Goal: Task Accomplishment & Management: Manage account settings

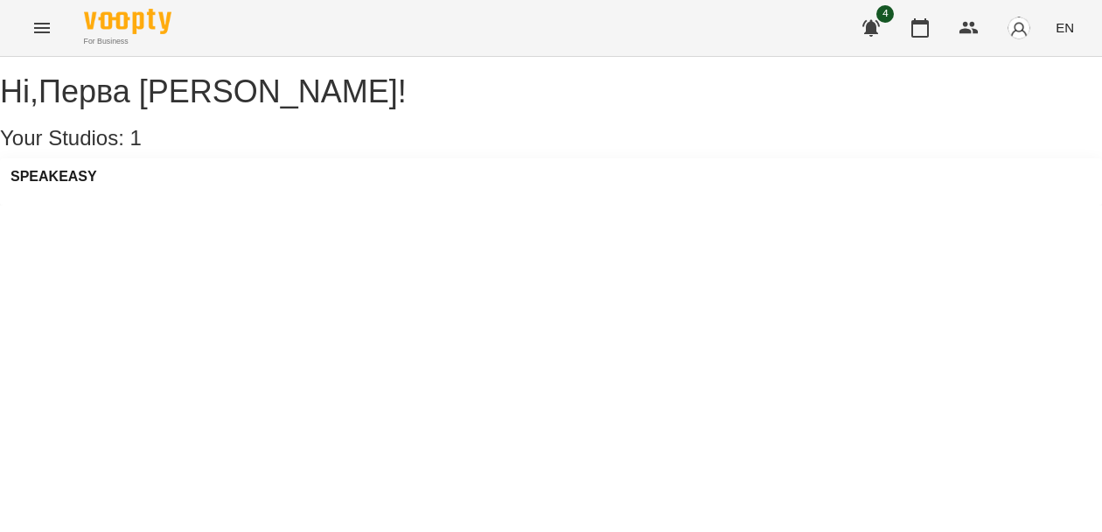
click at [39, 25] on icon "Menu" at bounding box center [41, 27] width 21 height 21
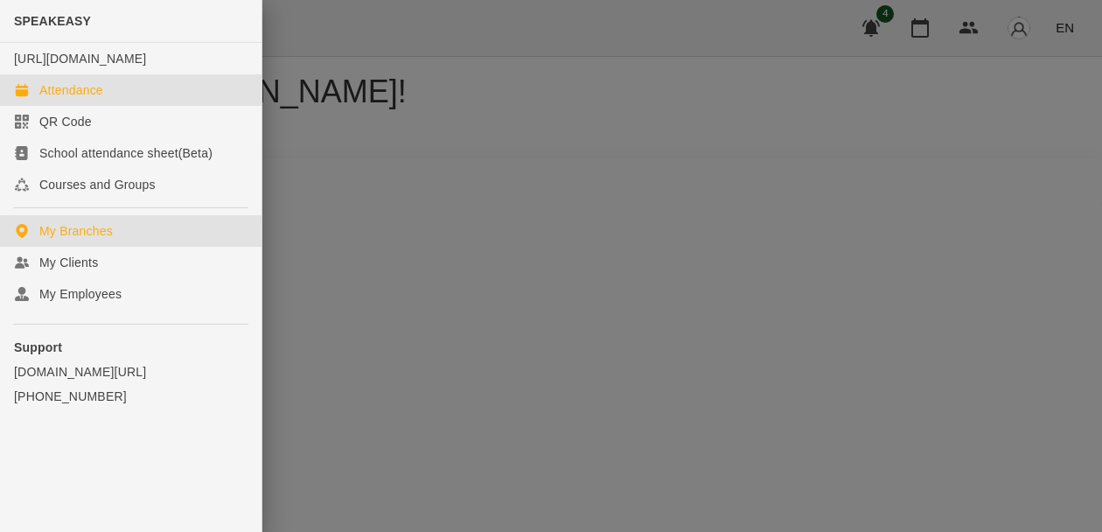
click at [84, 99] on div "Attendance" at bounding box center [71, 89] width 64 height 17
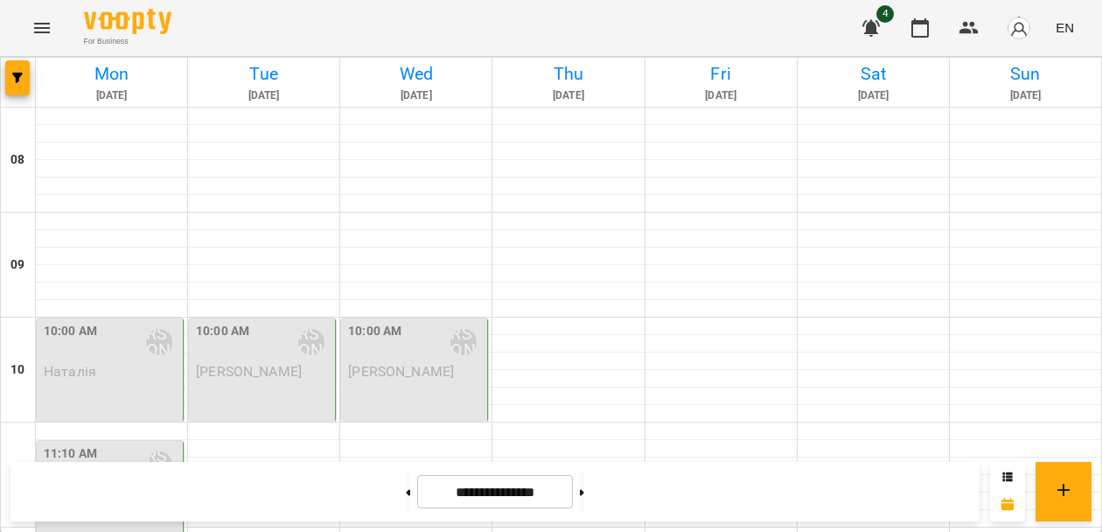
click at [38, 33] on icon "Menu" at bounding box center [41, 27] width 21 height 21
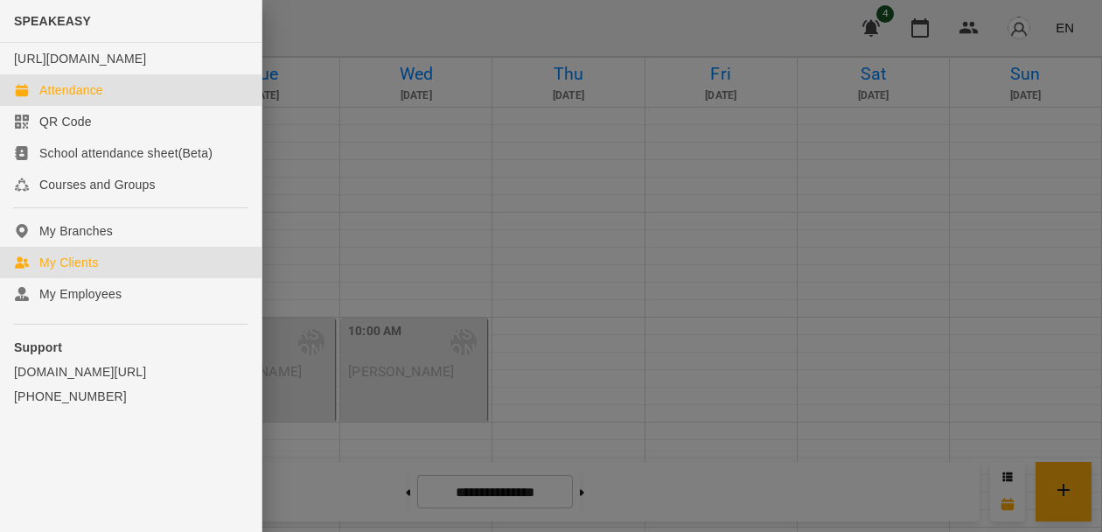
click at [68, 271] on div "My Clients" at bounding box center [68, 262] width 59 height 17
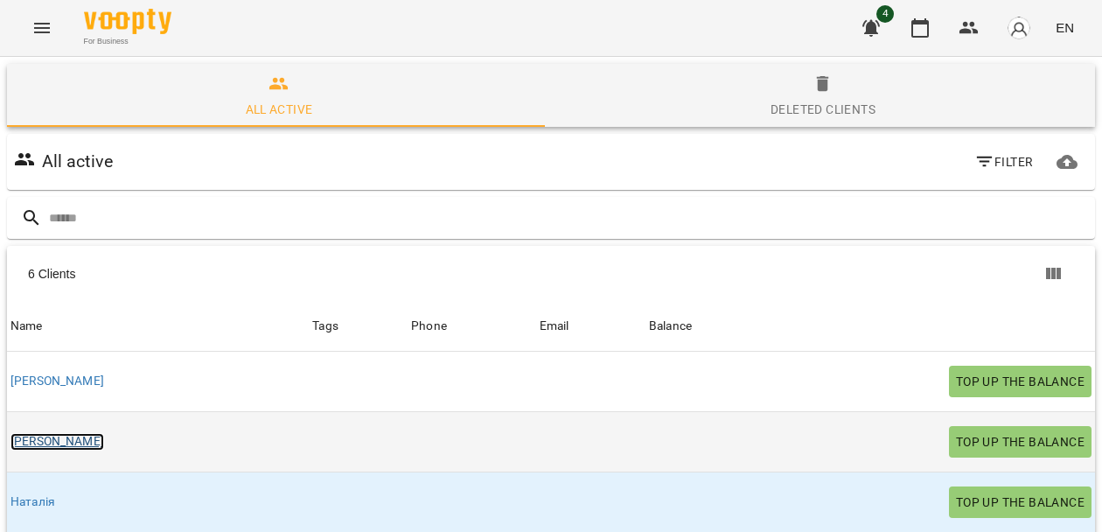
click at [24, 438] on link "[PERSON_NAME]" at bounding box center [57, 441] width 94 height 17
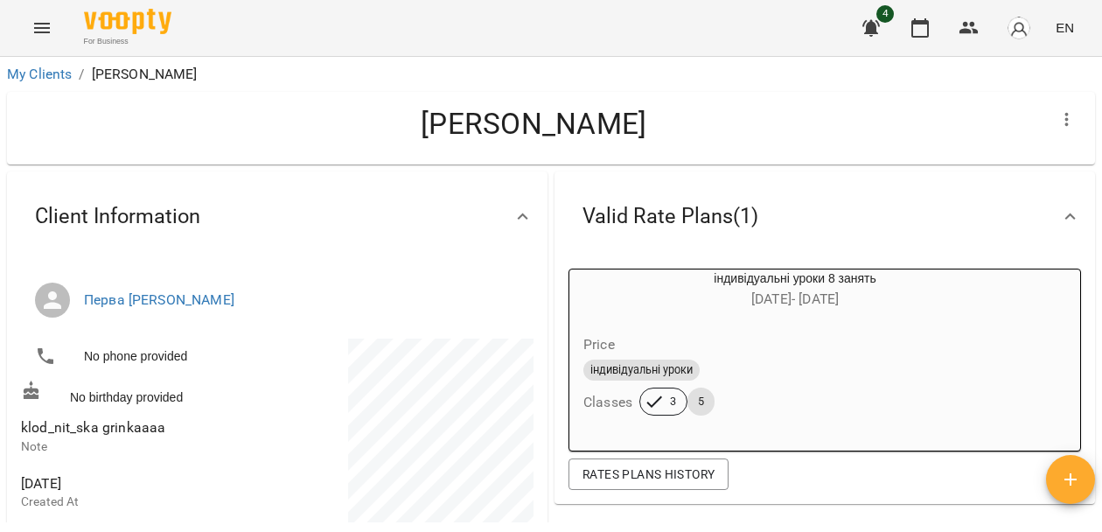
click at [512, 124] on h4 "[PERSON_NAME]" at bounding box center [533, 124] width 1025 height 36
click at [542, 120] on h4 "[PERSON_NAME]" at bounding box center [533, 124] width 1025 height 36
click at [41, 29] on icon "Menu" at bounding box center [41, 27] width 21 height 21
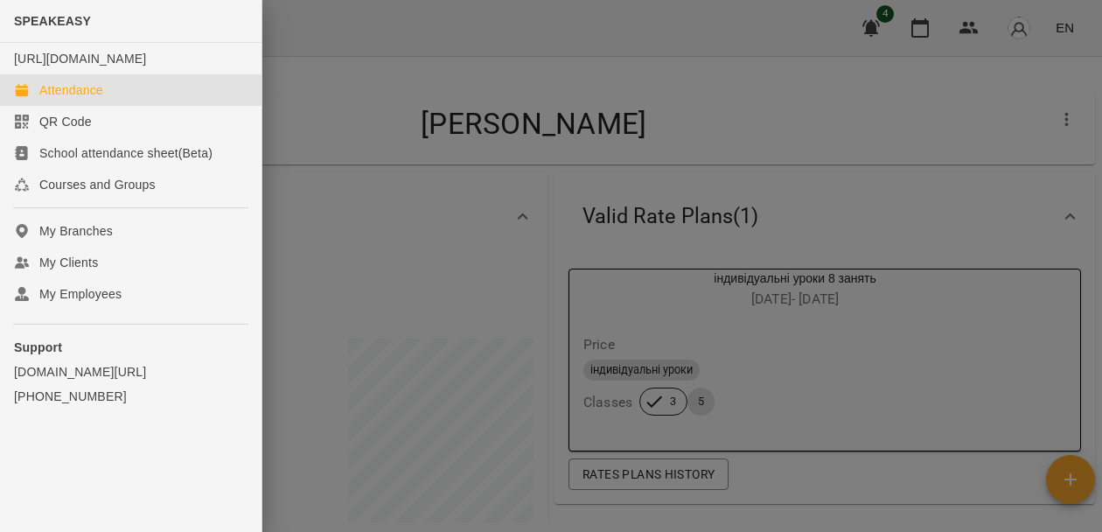
click at [59, 99] on div "Attendance" at bounding box center [71, 89] width 64 height 17
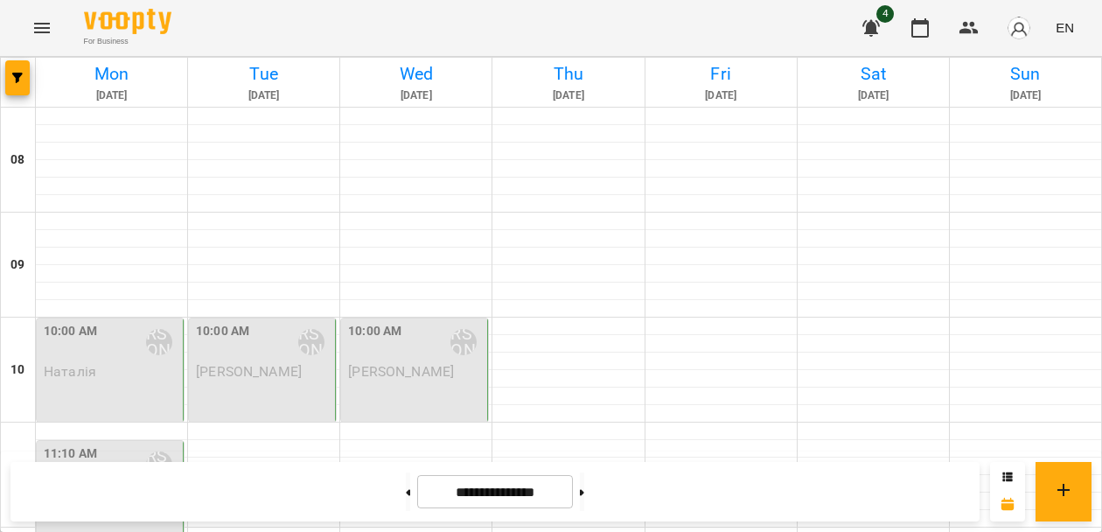
scroll to position [66, 0]
click at [243, 364] on p "[PERSON_NAME]" at bounding box center [264, 371] width 136 height 15
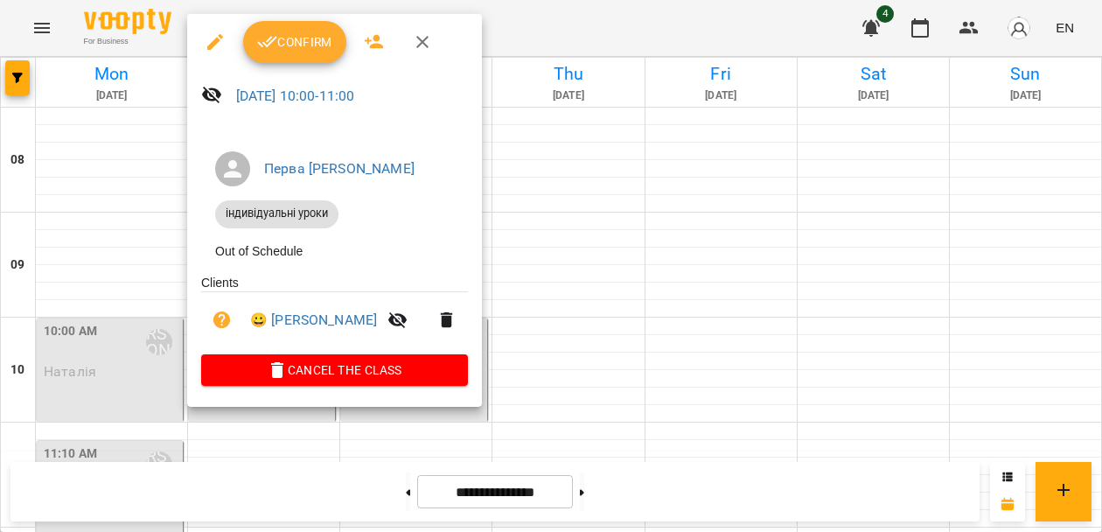
click at [279, 40] on span "Confirm" at bounding box center [294, 41] width 75 height 21
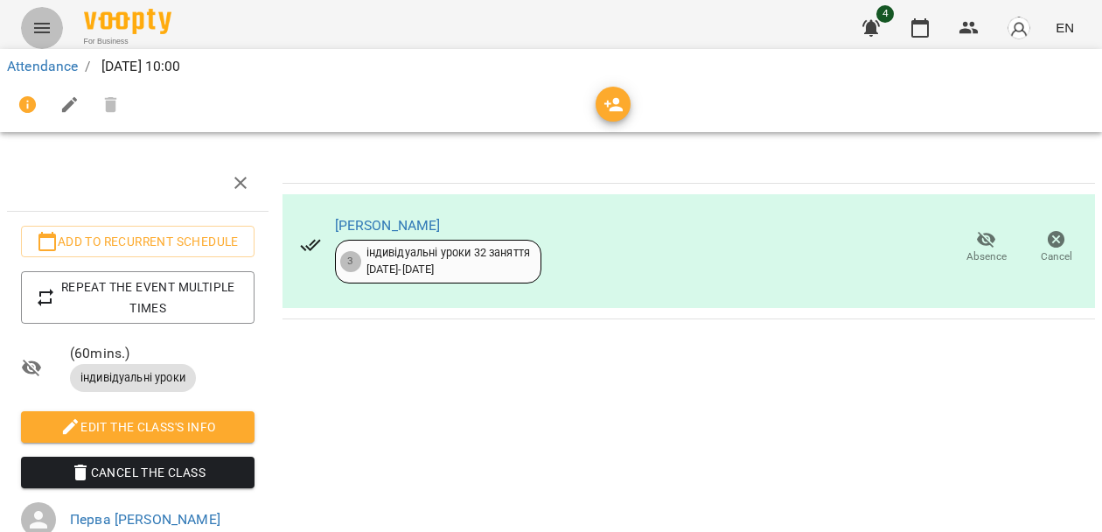
click at [38, 27] on icon "Menu" at bounding box center [42, 28] width 16 height 10
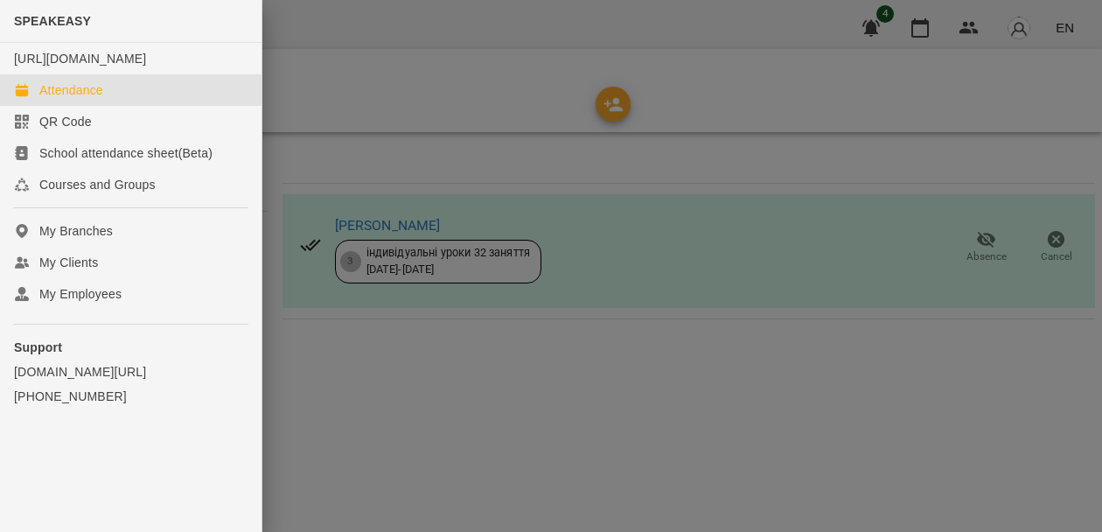
click at [55, 99] on div "Attendance" at bounding box center [71, 89] width 64 height 17
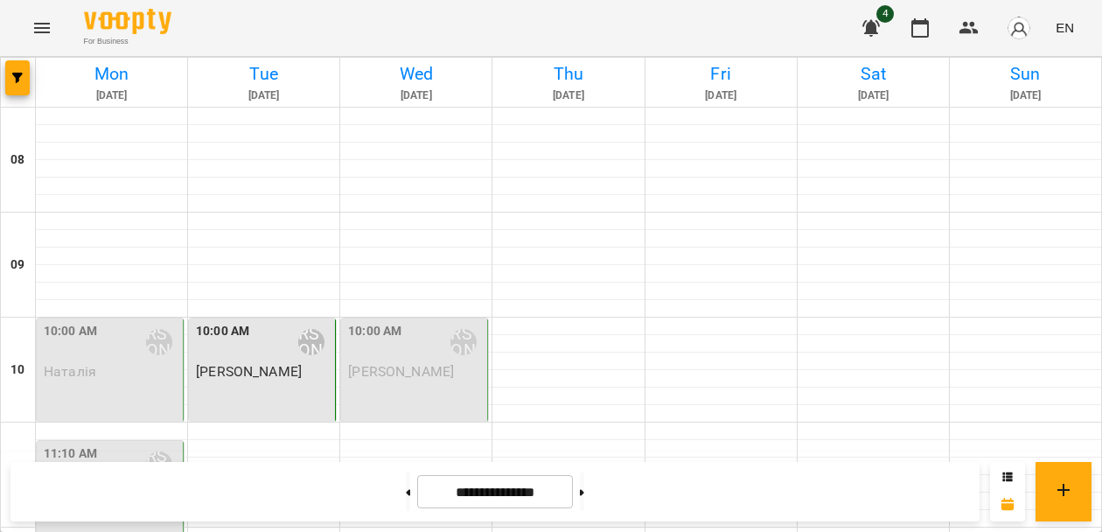
scroll to position [100, 0]
click at [115, 444] on div "11:10 AM [PERSON_NAME]" at bounding box center [112, 464] width 136 height 40
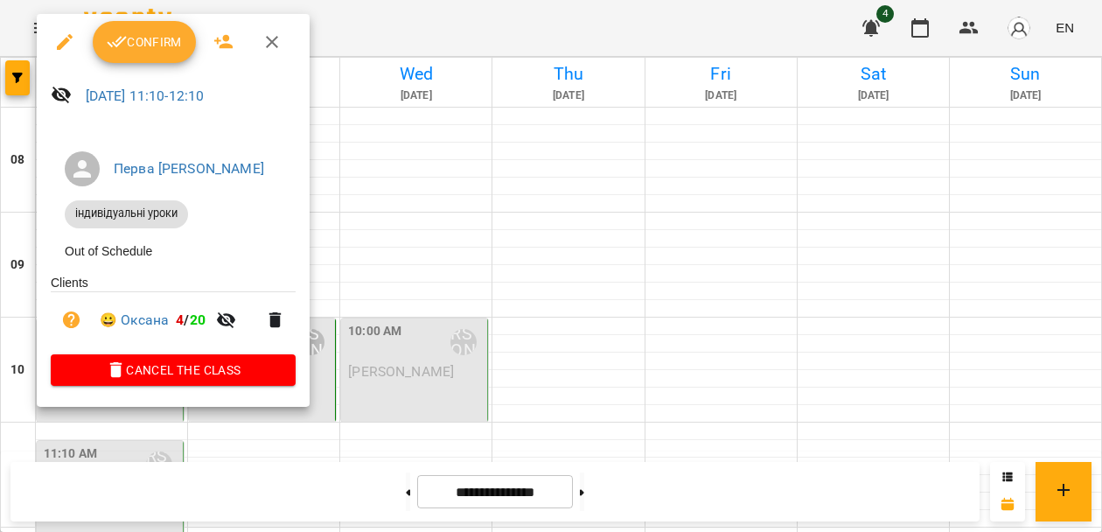
click at [143, 45] on span "Confirm" at bounding box center [144, 41] width 75 height 21
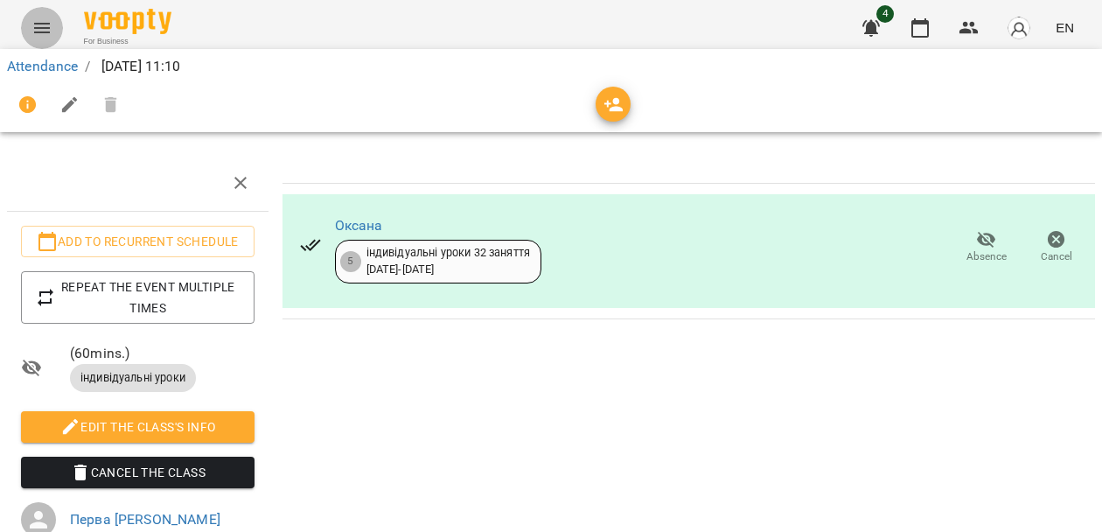
click at [38, 38] on icon "Menu" at bounding box center [41, 27] width 21 height 21
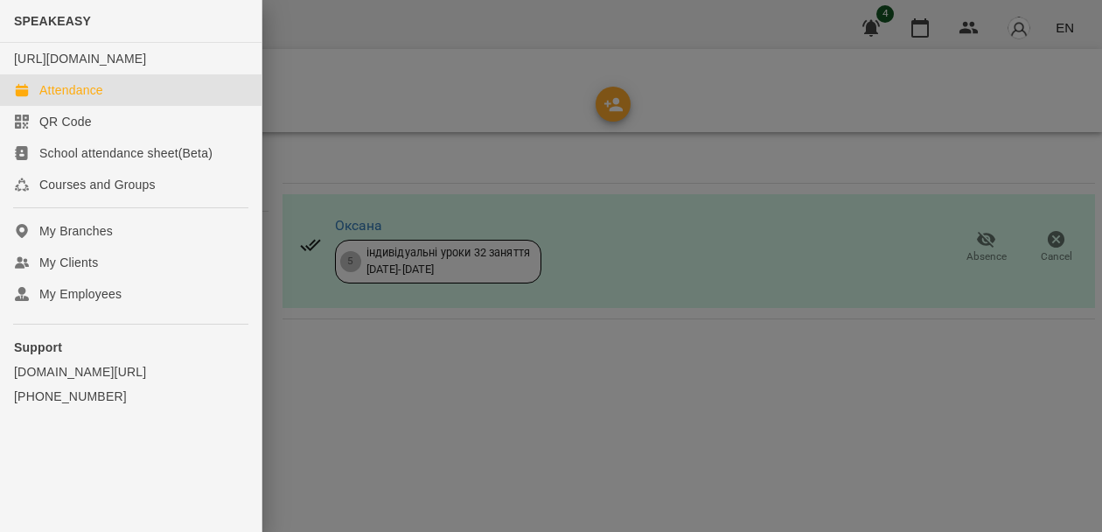
click at [61, 99] on div "Attendance" at bounding box center [71, 89] width 64 height 17
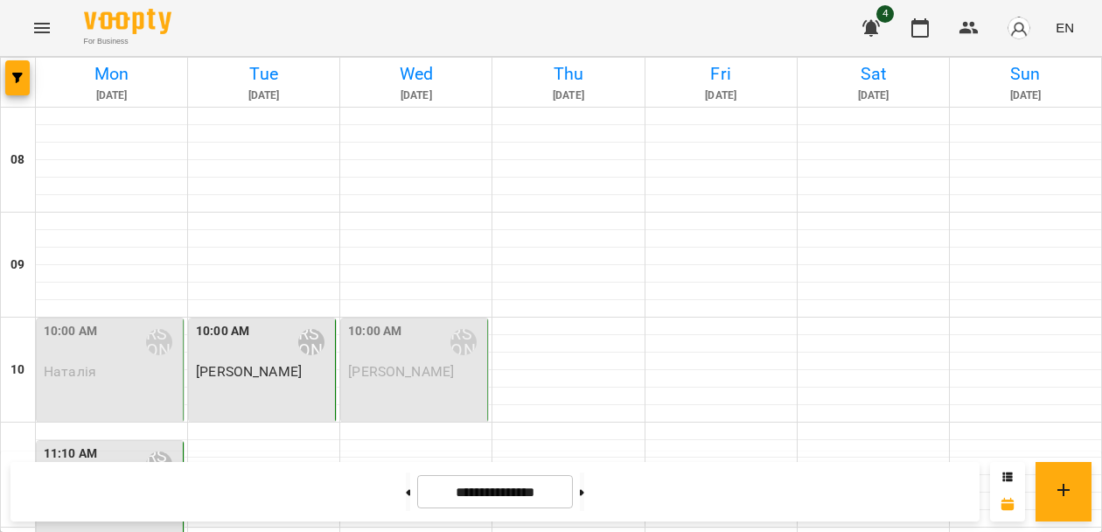
click at [85, 355] on div "10:00 AM" at bounding box center [70, 342] width 53 height 40
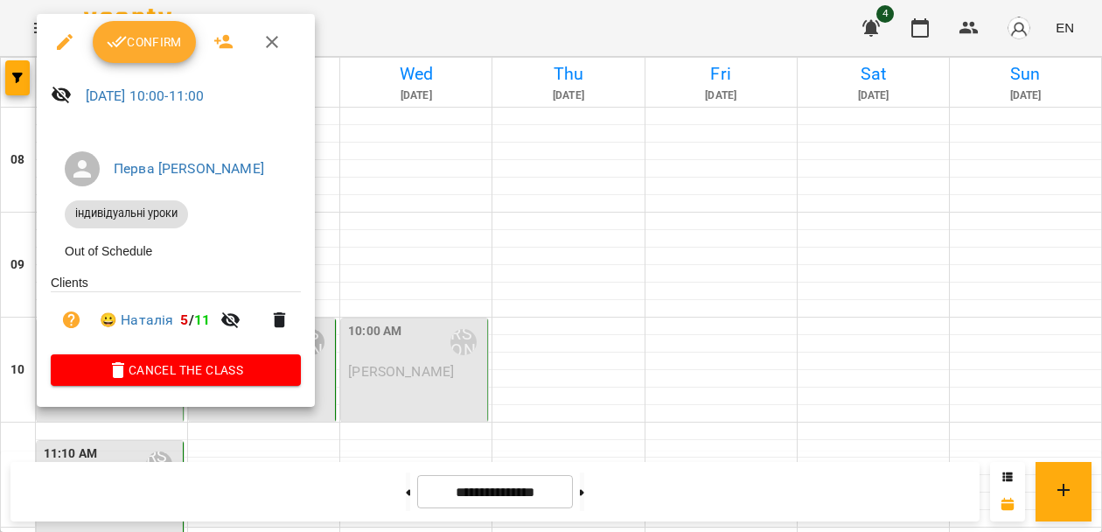
click at [143, 46] on span "Confirm" at bounding box center [144, 41] width 75 height 21
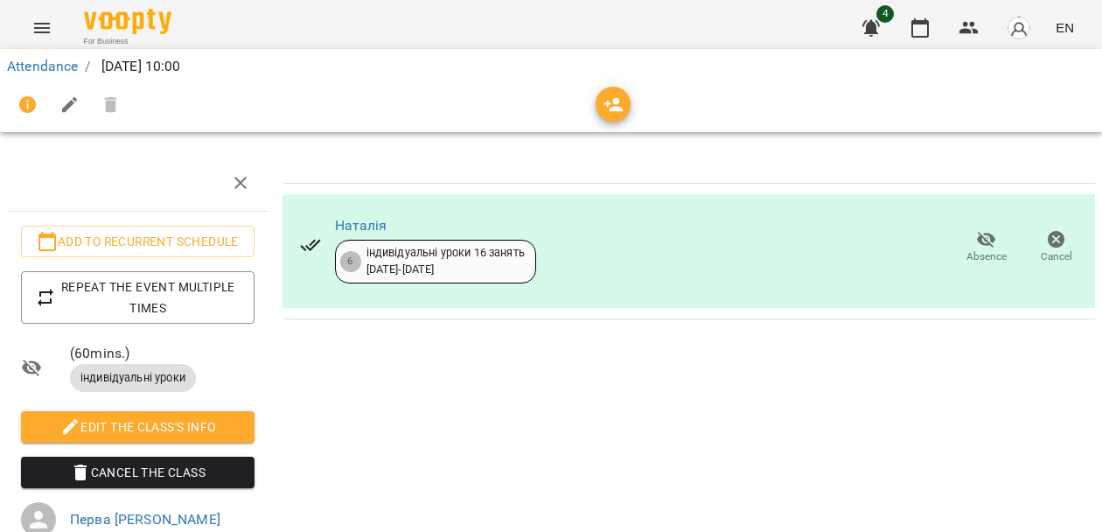
click at [60, 12] on div "For Business 4 EN" at bounding box center [551, 28] width 1102 height 56
click at [47, 14] on button "Menu" at bounding box center [42, 28] width 42 height 42
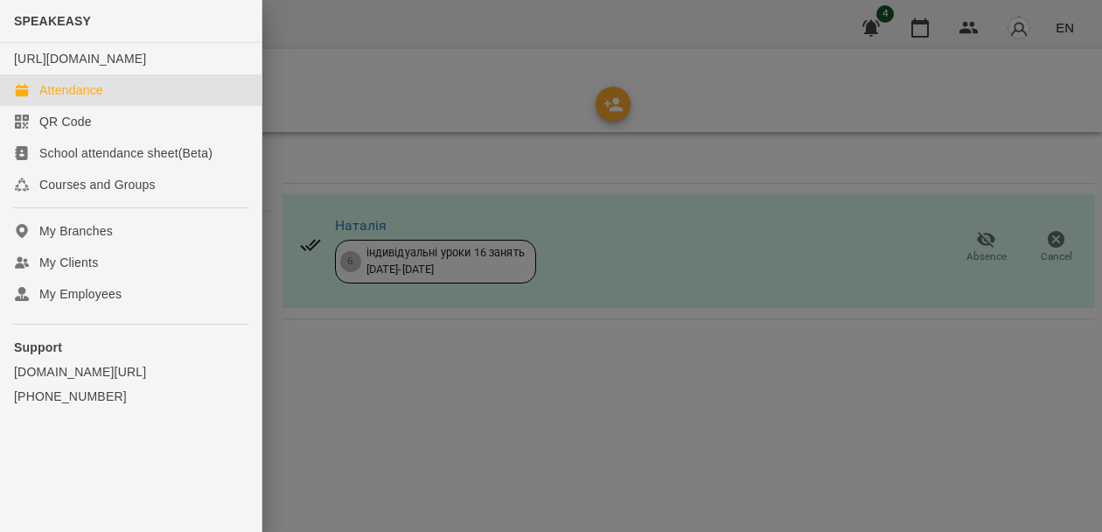
click at [53, 99] on div "Attendance" at bounding box center [71, 89] width 64 height 17
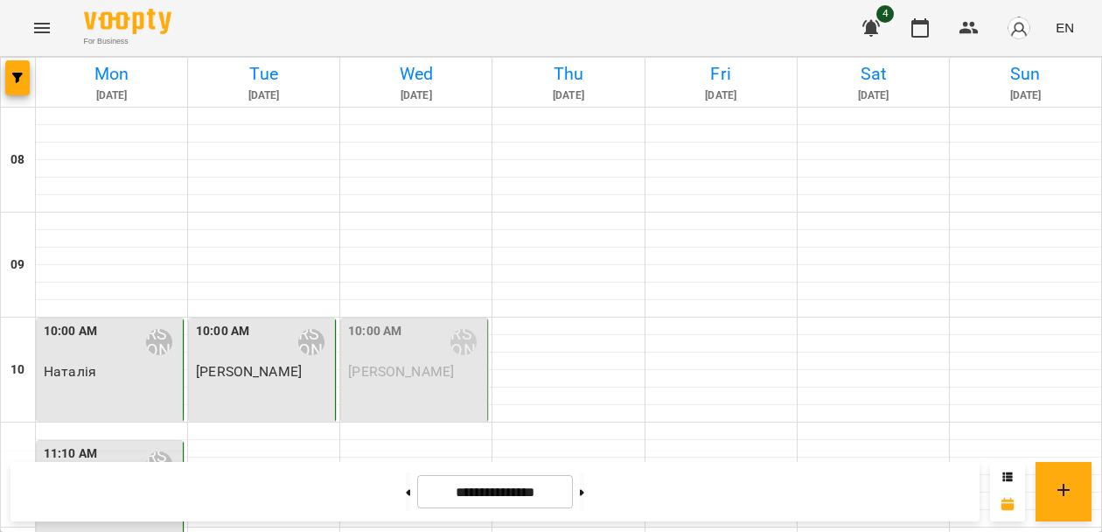
scroll to position [115, 0]
click at [396, 318] on div "10:00 AM Перва [PERSON_NAME] [PERSON_NAME]" at bounding box center [414, 369] width 147 height 103
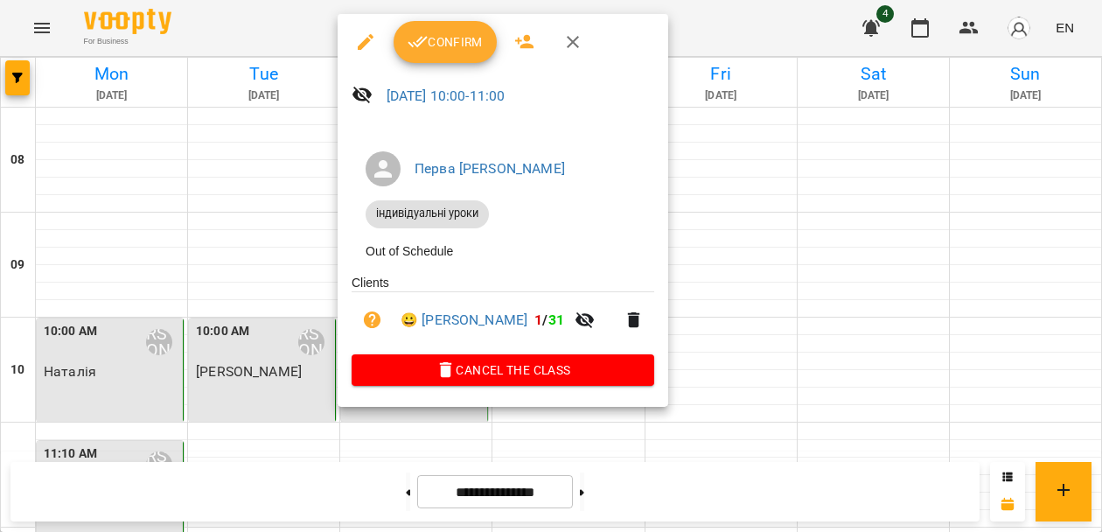
click at [248, 398] on div at bounding box center [551, 266] width 1102 height 532
